Goal: Task Accomplishment & Management: Use online tool/utility

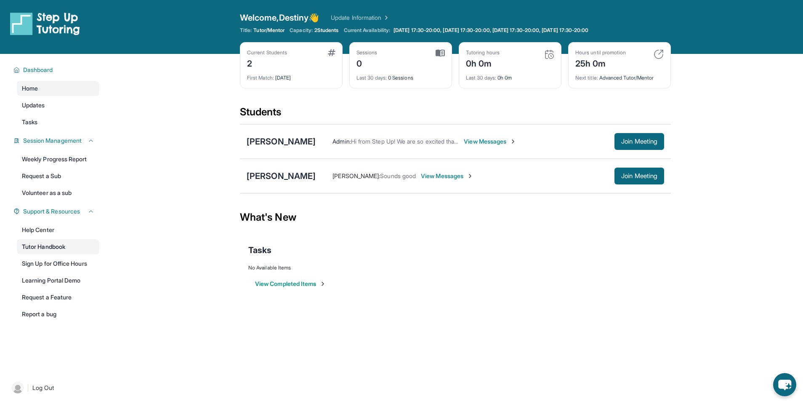
click at [60, 248] on link "Tutor Handbook" at bounding box center [58, 246] width 83 height 15
click at [56, 264] on link "Sign Up for Office Hours" at bounding box center [58, 263] width 83 height 15
click at [270, 173] on div "[PERSON_NAME]" at bounding box center [281, 176] width 69 height 12
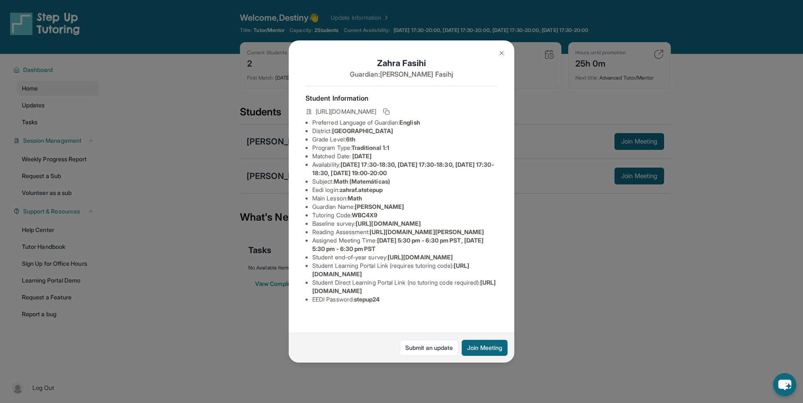
scroll to position [0, 302]
drag, startPoint x: 313, startPoint y: 238, endPoint x: 501, endPoint y: 256, distance: 189.0
click at [400, 256] on div "Zahra Fasihi Guardian: Mohammad Fasihj Student Information https://student-port…" at bounding box center [402, 201] width 226 height 323
copy span "https://airtable.com/apprlfn8WjpjBUn2G/shrK0QR6AaNyG5psY?prefill_Type%20of%20Fo…"
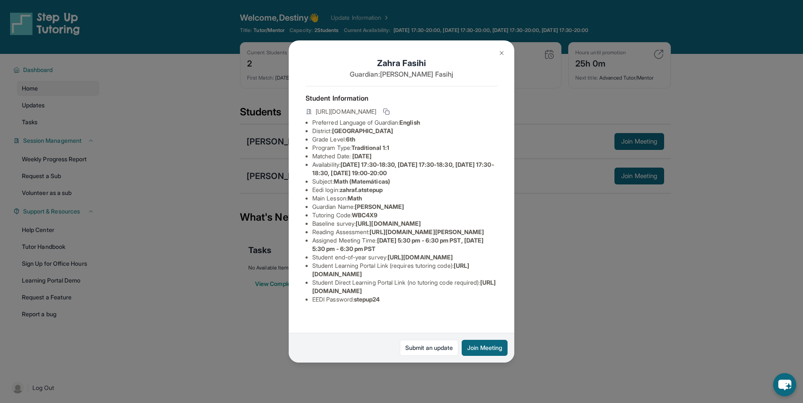
drag, startPoint x: 375, startPoint y: 266, endPoint x: 489, endPoint y: 282, distance: 115.2
click at [400, 236] on li "Reading Assessment : https://fhzml4p6.paperform.co/?id=2025-s13071&name=Zahra%2…" at bounding box center [404, 232] width 185 height 8
copy span "https://fhzml4p6.paperform.co/?id=2025-s13071&name=Zahra%20Fasihi&grade=6th&win…"
click at [400, 227] on span "https://airtable.com/apprlfn8WjpjBUn2G/shrK0QR6AaNyG5psY?prefill_Type%20of%20Fo…" at bounding box center [388, 223] width 65 height 7
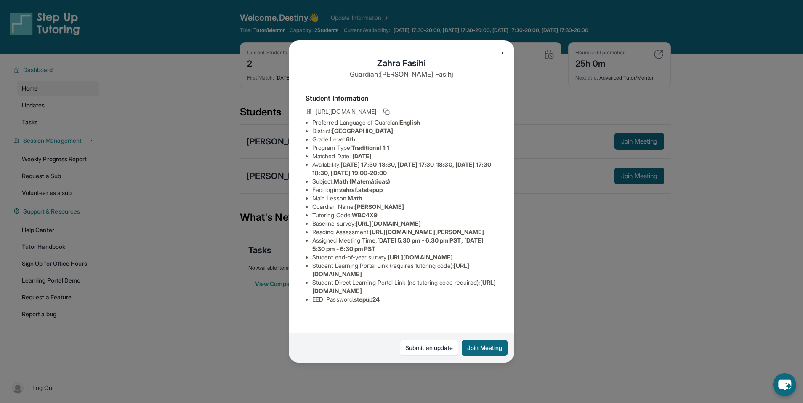
click at [400, 307] on div "Zahra Fasihi Guardian: Mohammad Fasihj Student Information https://student-port…" at bounding box center [401, 201] width 803 height 403
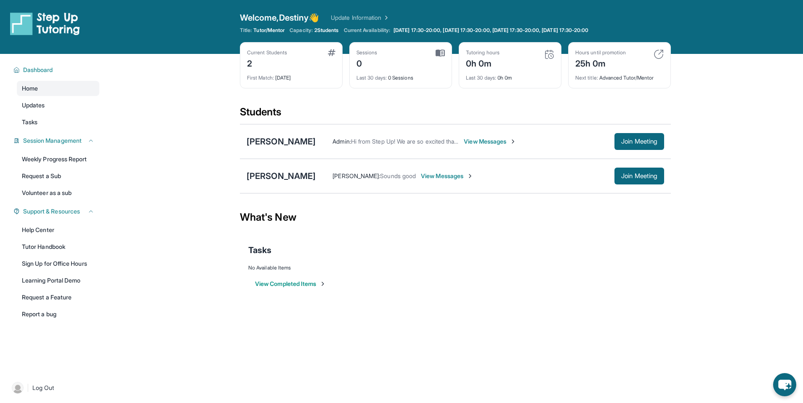
click at [400, 141] on span "View Messages" at bounding box center [490, 141] width 53 height 8
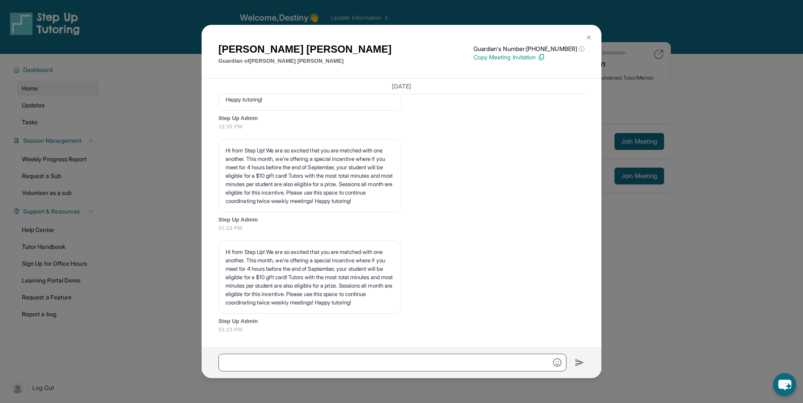
scroll to position [1485, 0]
click at [343, 288] on p "Hi from Step Up! We are so excited that you are matched with one another. This …" at bounding box center [310, 277] width 169 height 59
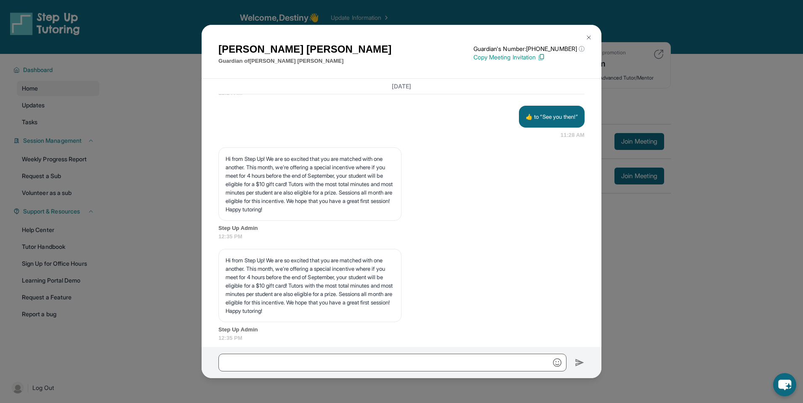
scroll to position [1148, 0]
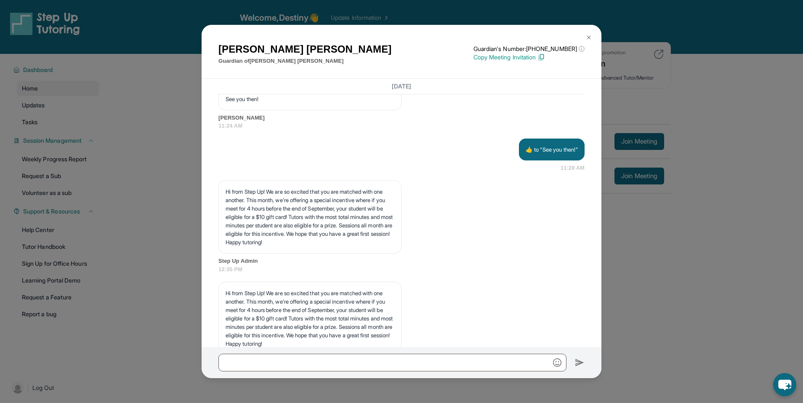
click at [400, 215] on div "Andreana Garcia Guardian of Amelia Garcia Guardian's Number: +16283484657 ⓘ Thi…" at bounding box center [401, 201] width 803 height 403
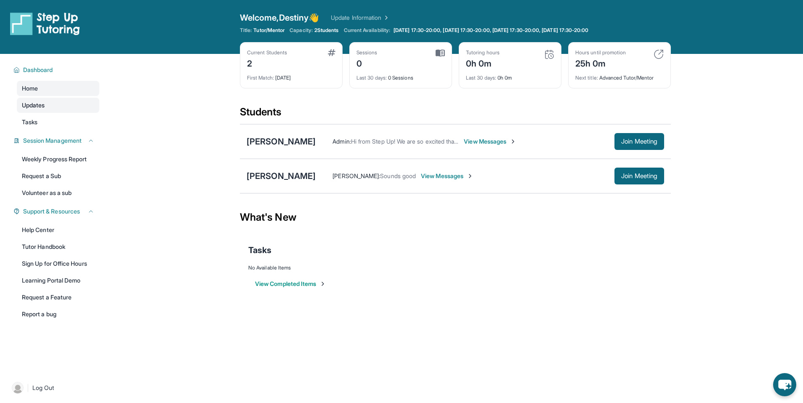
click at [68, 109] on link "Updates" at bounding box center [58, 105] width 83 height 15
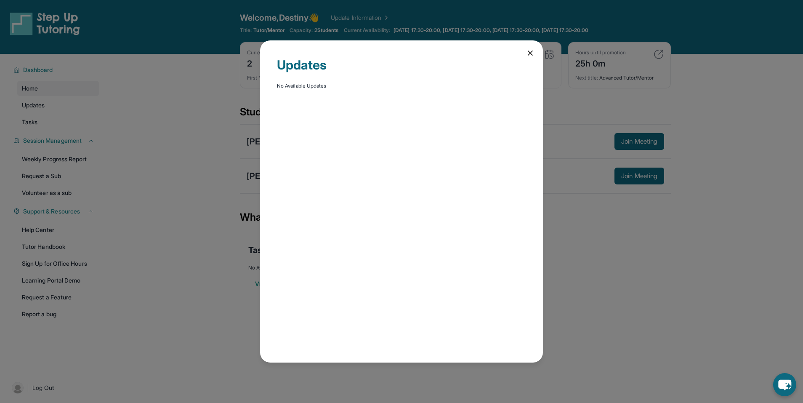
click at [400, 54] on icon at bounding box center [530, 53] width 8 height 8
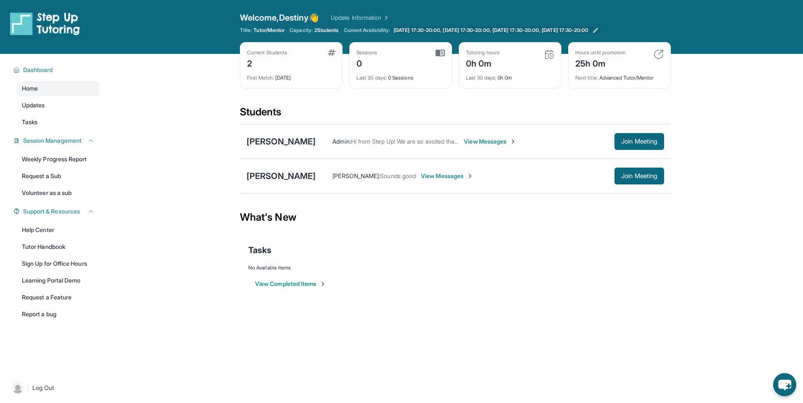
click at [400, 27] on span "[DATE] 17:30-20:00, [DATE] 17:30-20:00, [DATE] 17:30-20:00, [DATE] 17:30-20:00" at bounding box center [491, 30] width 195 height 7
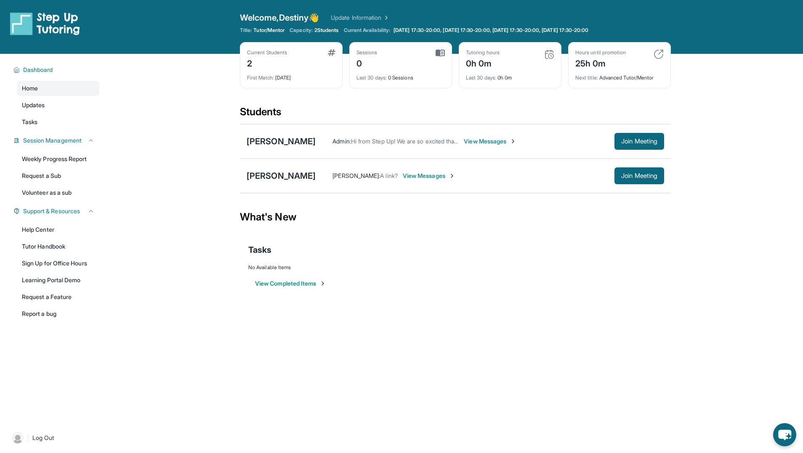
click at [432, 177] on span "View Messages" at bounding box center [429, 176] width 53 height 8
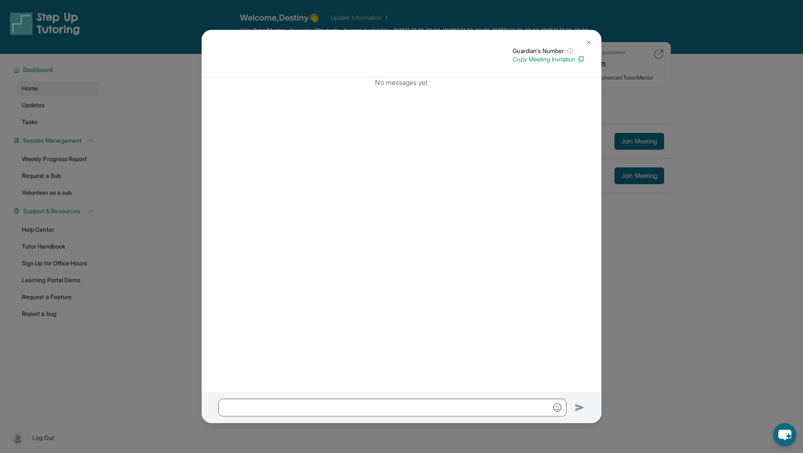
click at [589, 45] on img at bounding box center [589, 42] width 7 height 7
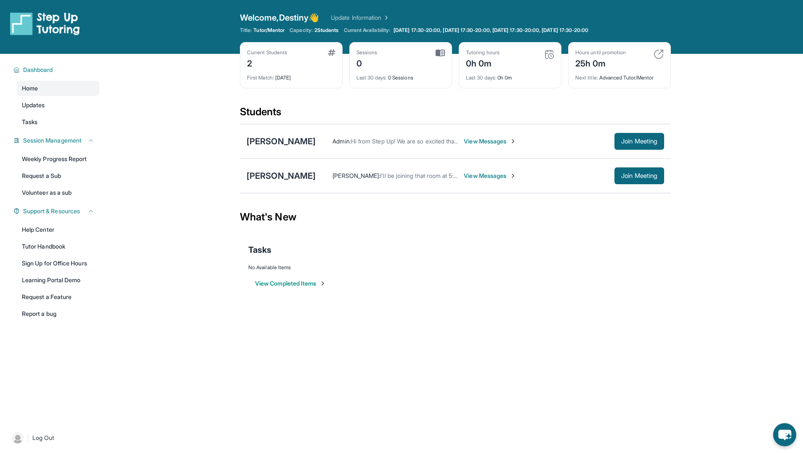
click at [483, 178] on span "View Messages" at bounding box center [490, 176] width 53 height 8
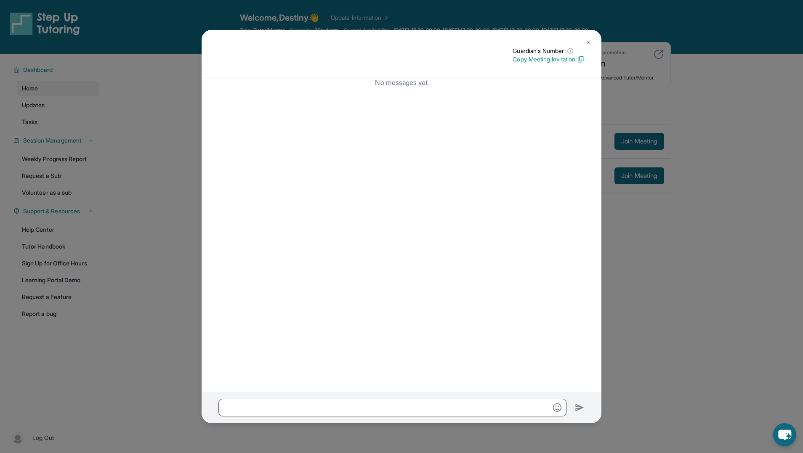
click at [589, 41] on img at bounding box center [589, 42] width 7 height 7
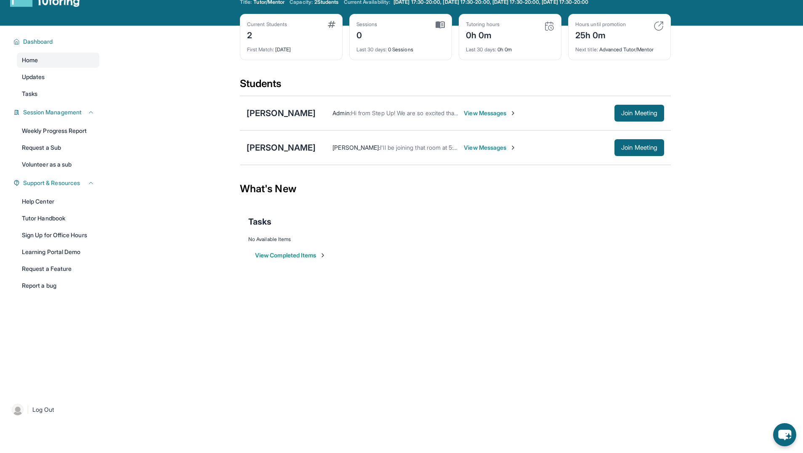
scroll to position [29, 0]
click at [69, 257] on link "Learning Portal Demo" at bounding box center [58, 251] width 83 height 15
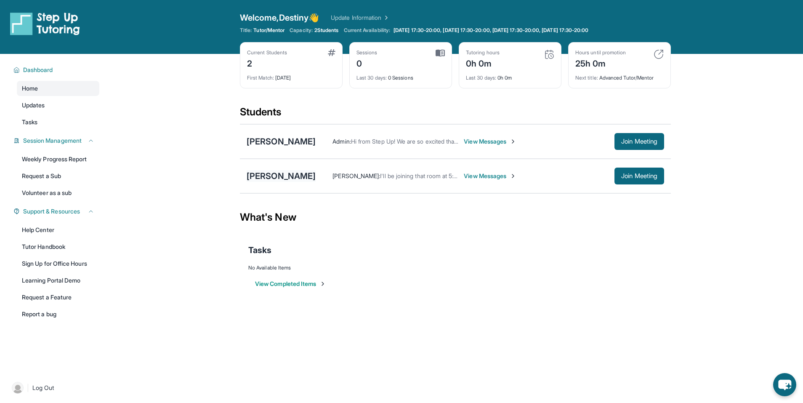
click at [291, 174] on div "[PERSON_NAME]" at bounding box center [281, 176] width 69 height 12
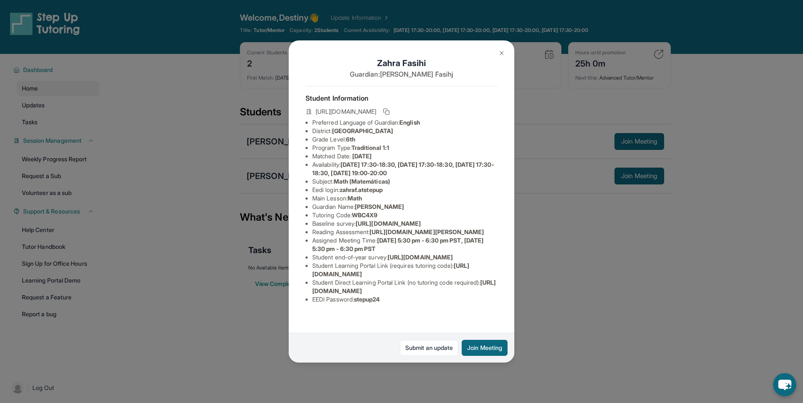
scroll to position [70, 0]
drag, startPoint x: 488, startPoint y: 302, endPoint x: 310, endPoint y: 305, distance: 178.1
click at [310, 304] on ul "Preferred Language of Guardian: English District: [GEOGRAPHIC_DATA] Grade Level…" at bounding box center [402, 210] width 192 height 185
copy span "[URL][DOMAIN_NAME]"
click at [422, 186] on li "Eedi login : zahraf.atstepup" at bounding box center [404, 190] width 185 height 8
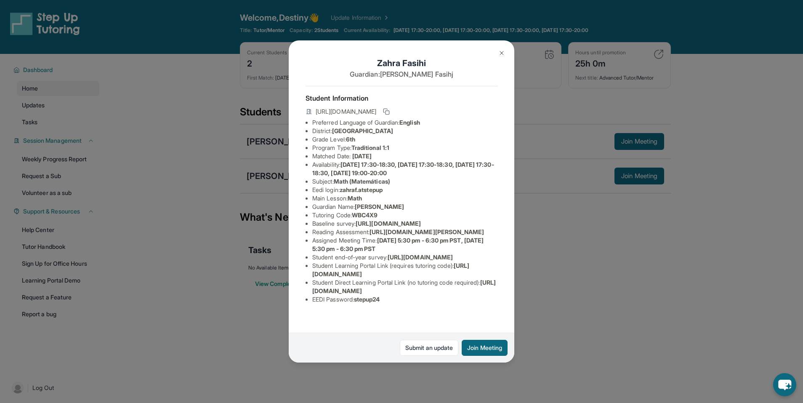
drag, startPoint x: 488, startPoint y: 305, endPoint x: 300, endPoint y: 307, distance: 188.2
click at [300, 307] on div "[PERSON_NAME] Guardian: [PERSON_NAME] Student Information [URL][DOMAIN_NAME] Pr…" at bounding box center [402, 201] width 226 height 323
copy span "[URL][DOMAIN_NAME]"
drag, startPoint x: 428, startPoint y: 138, endPoint x: 338, endPoint y: 138, distance: 90.5
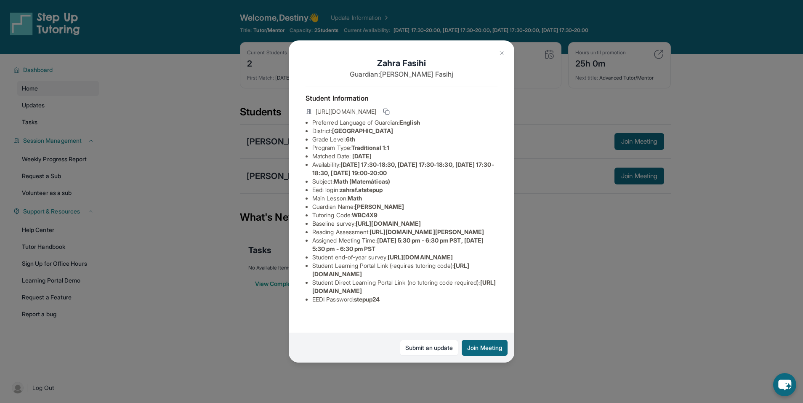
click at [338, 135] on li "District: [GEOGRAPHIC_DATA]" at bounding box center [404, 131] width 185 height 8
copy span "[GEOGRAPHIC_DATA]"
click at [606, 140] on div "[PERSON_NAME] Guardian: [PERSON_NAME] Student Information [URL][DOMAIN_NAME] Pr…" at bounding box center [401, 201] width 803 height 403
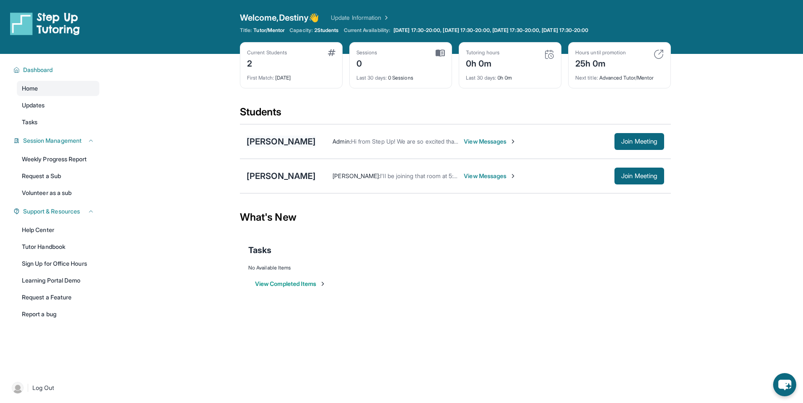
click at [250, 145] on div "[PERSON_NAME]" at bounding box center [281, 142] width 69 height 12
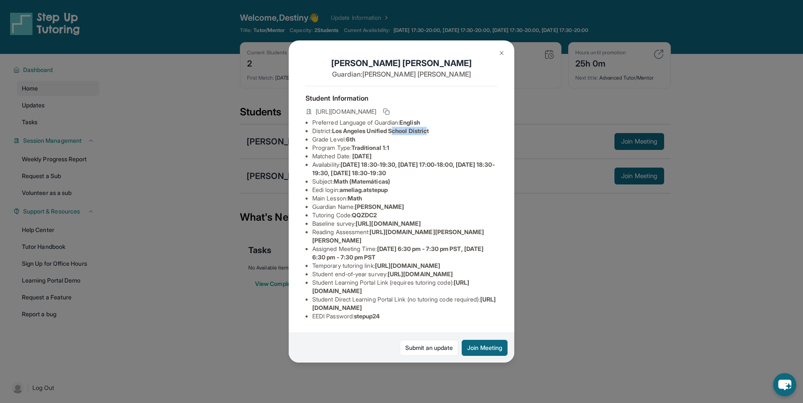
drag, startPoint x: 437, startPoint y: 138, endPoint x: 399, endPoint y: 135, distance: 38.0
click at [399, 134] on span "Los Angeles Unified School District" at bounding box center [380, 130] width 97 height 7
click at [409, 160] on li "Matched Date: [DATE]" at bounding box center [404, 156] width 185 height 8
click at [534, 155] on div "[PERSON_NAME] Guardian: [PERSON_NAME] Student Information [URL][DOMAIN_NAME] Pr…" at bounding box center [401, 201] width 803 height 403
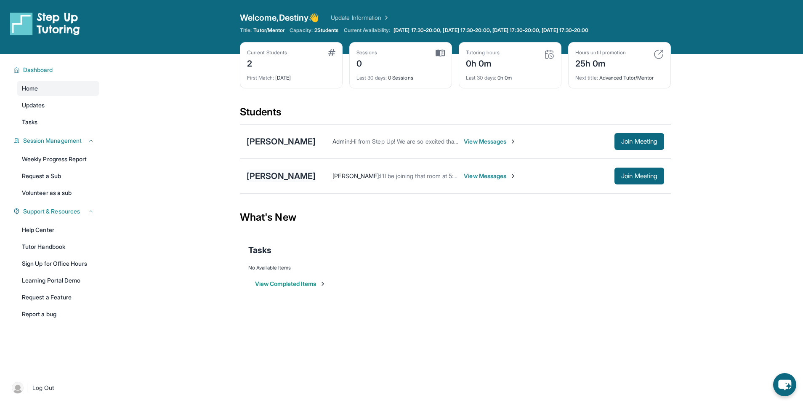
click at [265, 174] on div "[PERSON_NAME]" at bounding box center [281, 176] width 69 height 12
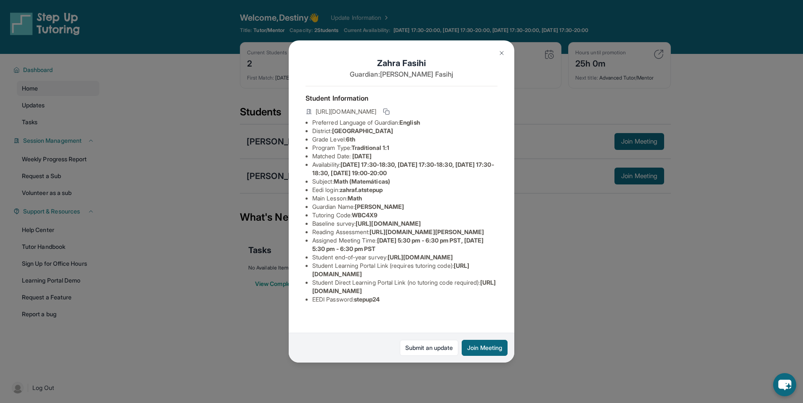
scroll to position [70, 0]
click at [554, 203] on div "[PERSON_NAME] Guardian: [PERSON_NAME] Student Information [URL][DOMAIN_NAME] Pr…" at bounding box center [401, 201] width 803 height 403
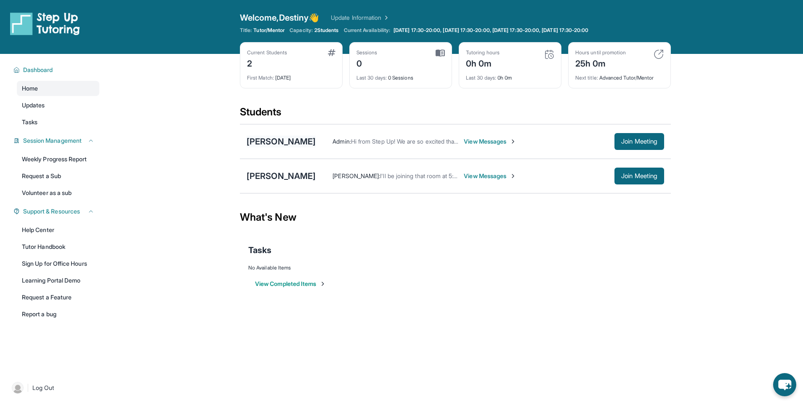
click at [291, 137] on div "[PERSON_NAME]" at bounding box center [281, 142] width 69 height 12
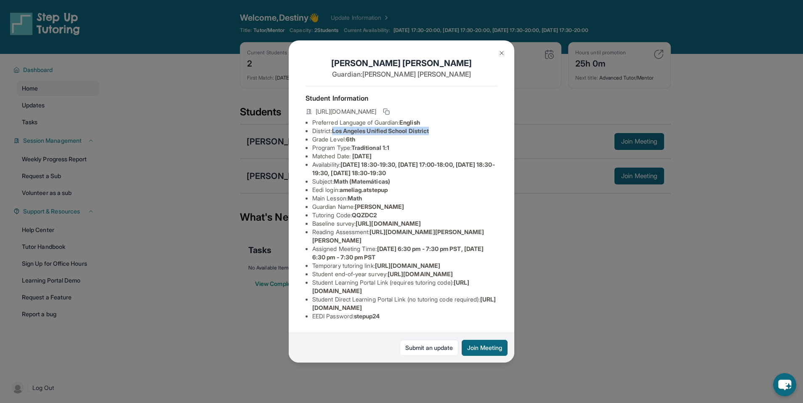
drag, startPoint x: 438, startPoint y: 139, endPoint x: 335, endPoint y: 138, distance: 103.6
click at [335, 135] on li "District: Los Angeles Unified School District" at bounding box center [404, 131] width 185 height 8
copy li "Los Angeles Unified School District"
click at [192, 178] on div "[PERSON_NAME] Guardian: [PERSON_NAME] Student Information [URL][DOMAIN_NAME] Pr…" at bounding box center [401, 201] width 803 height 403
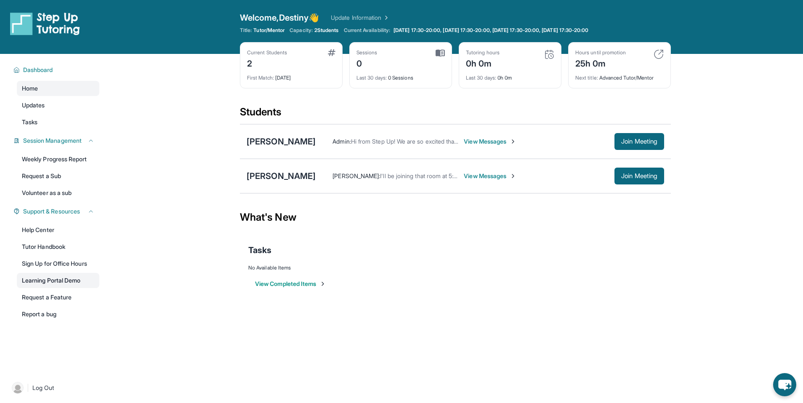
click at [61, 283] on link "Learning Portal Demo" at bounding box center [58, 280] width 83 height 15
click at [513, 285] on main "Current Students 2 First Match : [DATE] Sessions 0 Last 30 days : 0 Sessions Tu…" at bounding box center [455, 181] width 431 height 254
click at [291, 172] on div "[PERSON_NAME]" at bounding box center [281, 176] width 69 height 12
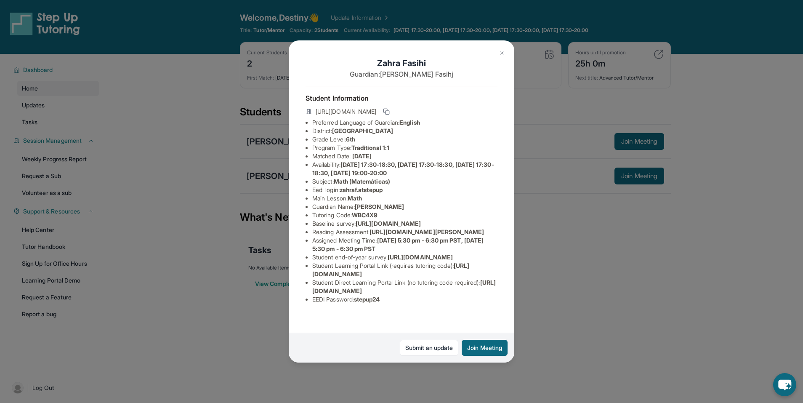
scroll to position [70, 0]
click at [533, 267] on div "Zahra Fasihi Guardian: Mohammad Fasihj Student Information https://student-port…" at bounding box center [401, 201] width 803 height 403
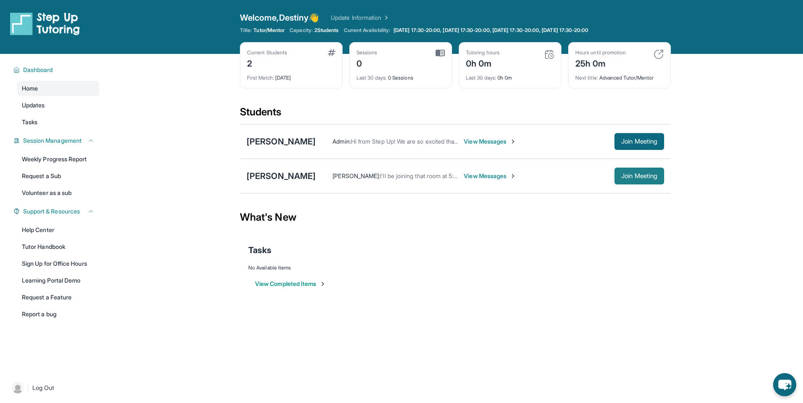
click at [533, 176] on span "Join Meeting" at bounding box center [639, 175] width 36 height 5
click at [464, 174] on span "View Messages" at bounding box center [490, 176] width 53 height 8
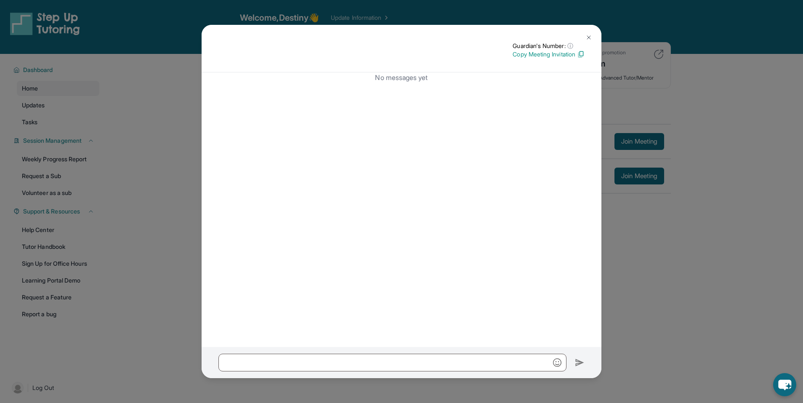
click at [533, 37] on img at bounding box center [589, 37] width 7 height 7
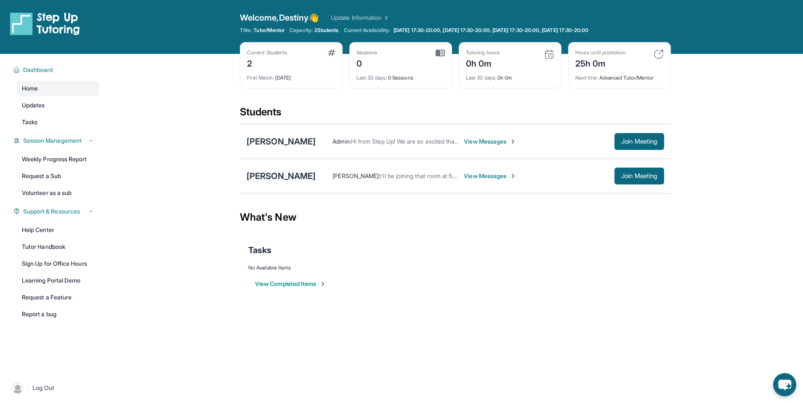
click at [269, 179] on div "[PERSON_NAME]" at bounding box center [281, 176] width 69 height 12
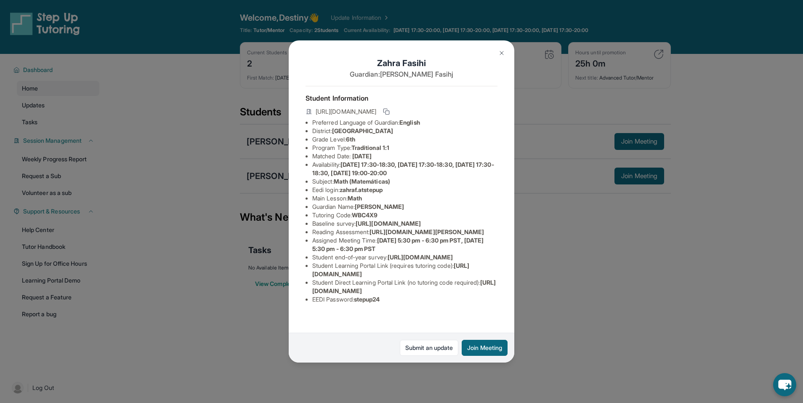
scroll to position [0, 0]
